Goal: Understand process/instructions

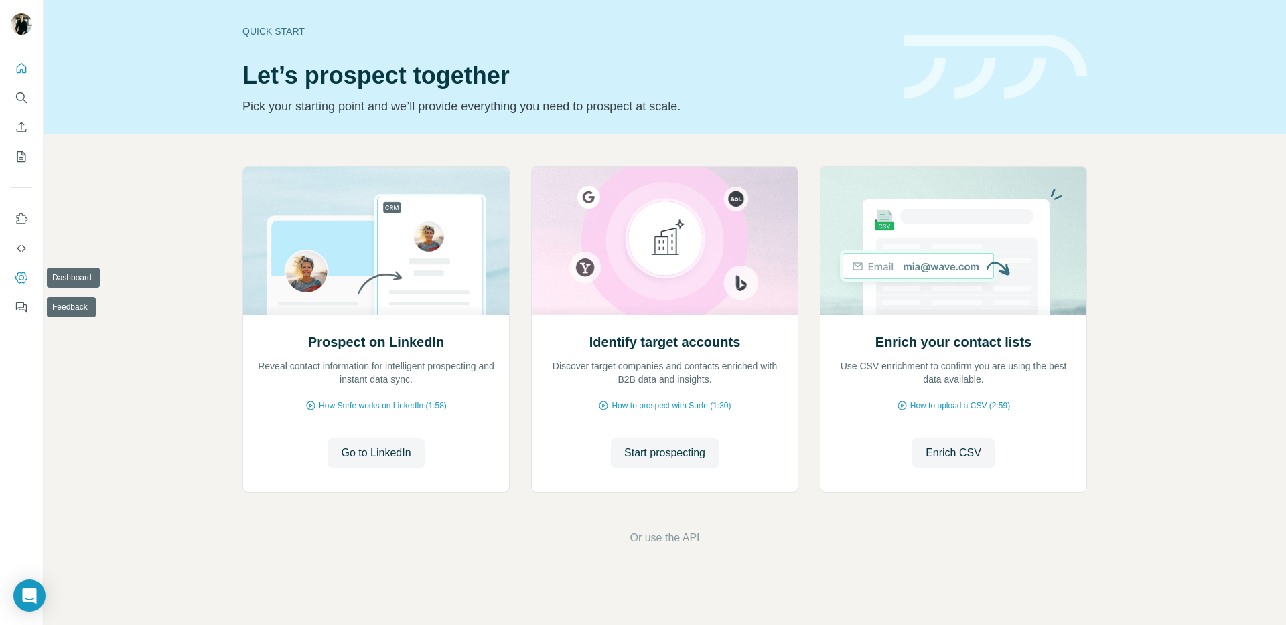
click at [17, 281] on icon "Dashboard" at bounding box center [21, 277] width 13 height 13
